Goal: Find specific page/section: Find specific page/section

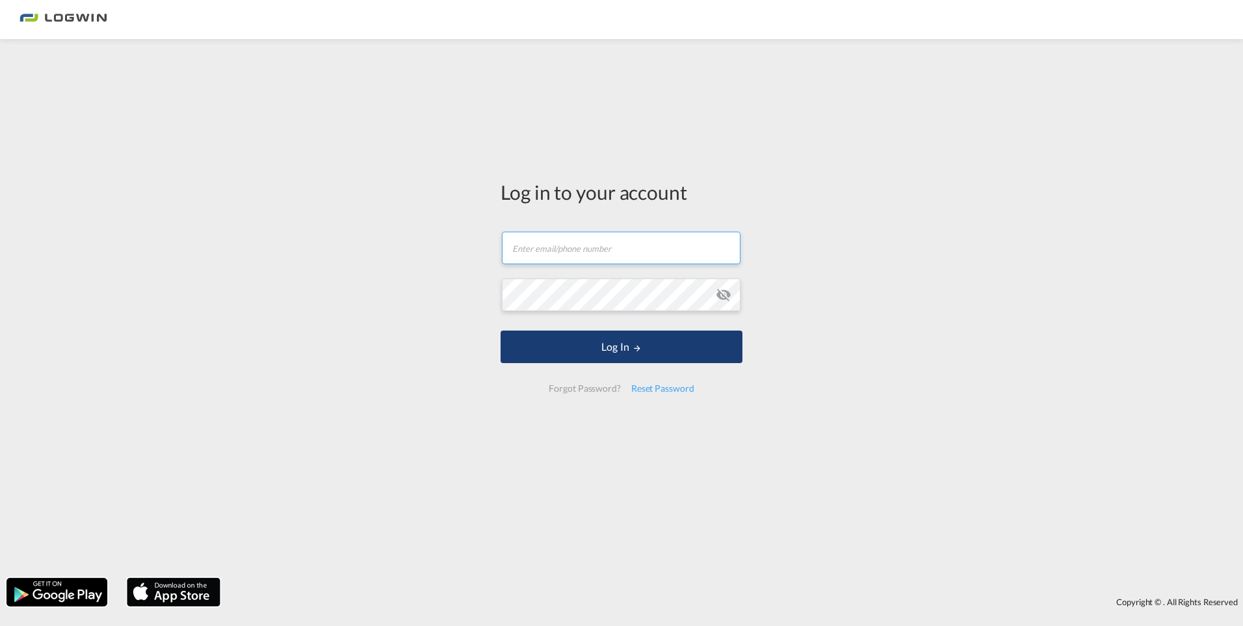
type input "[EMAIL_ADDRESS][PERSON_NAME][DOMAIN_NAME]"
click at [634, 344] on md-icon "LOGIN" at bounding box center [637, 347] width 9 height 9
